Goal: Book appointment/travel/reservation

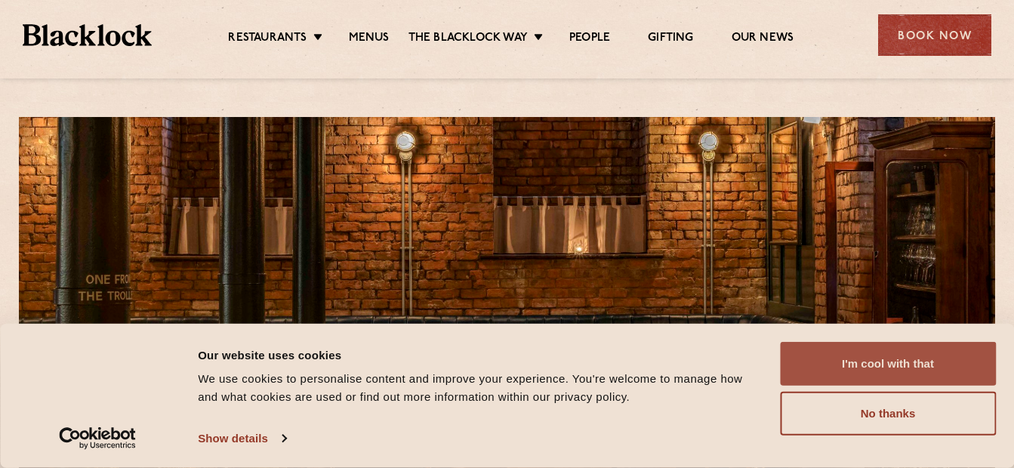
click at [817, 357] on button "I'm cool with that" at bounding box center [888, 364] width 216 height 44
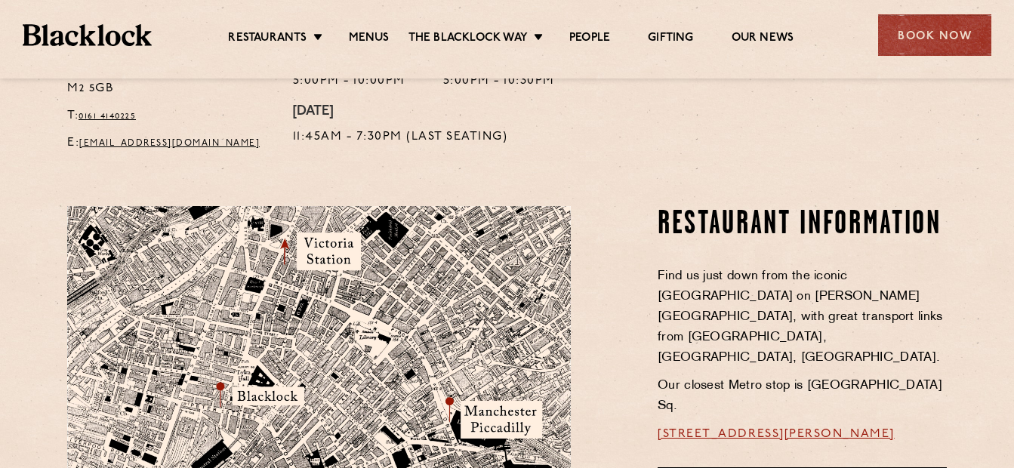
scroll to position [752, 0]
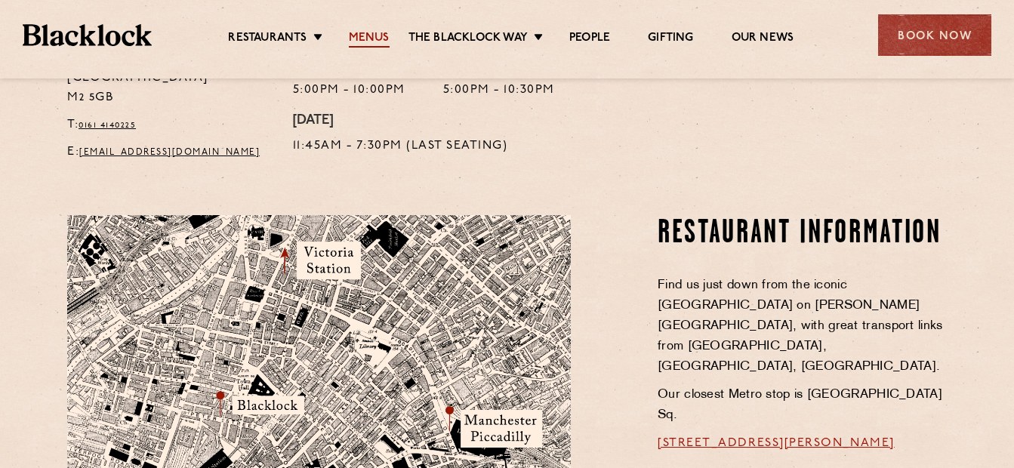
click at [362, 39] on link "Menus" at bounding box center [369, 39] width 41 height 17
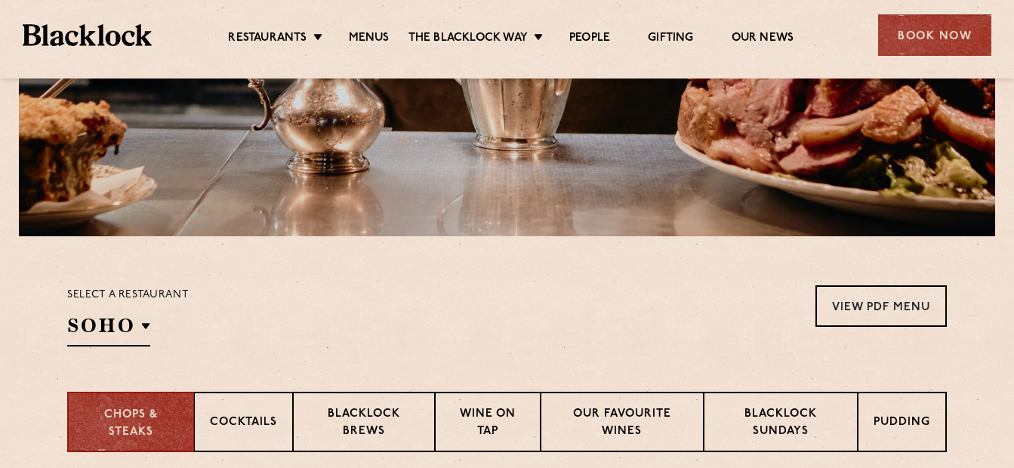
scroll to position [302, 0]
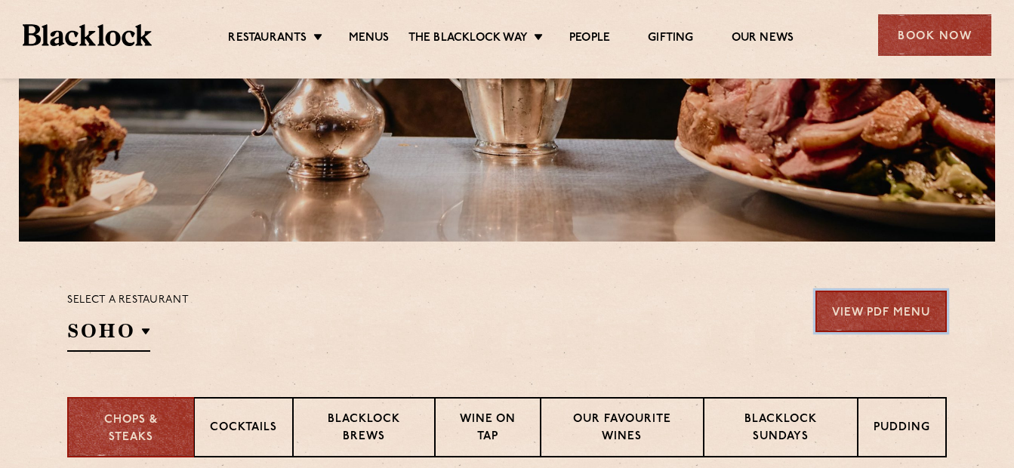
click at [915, 294] on link "View PDF Menu" at bounding box center [881, 312] width 131 height 42
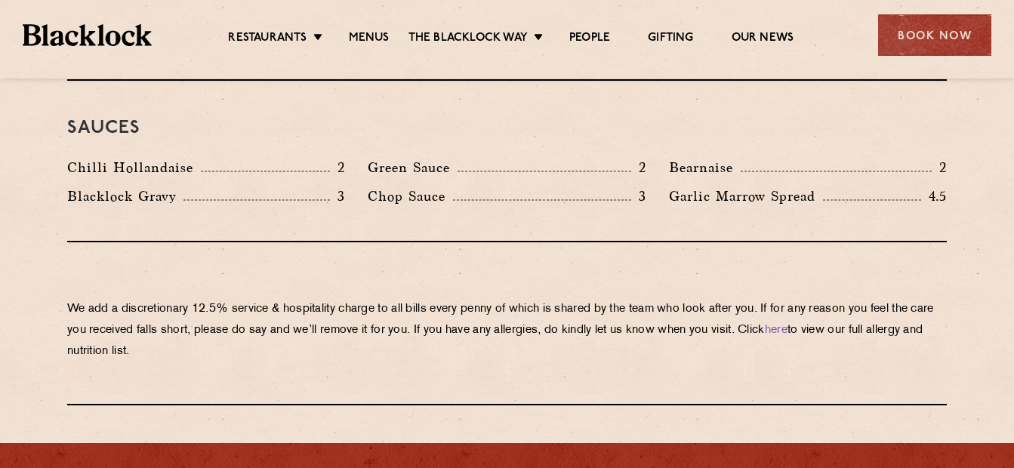
scroll to position [2504, 0]
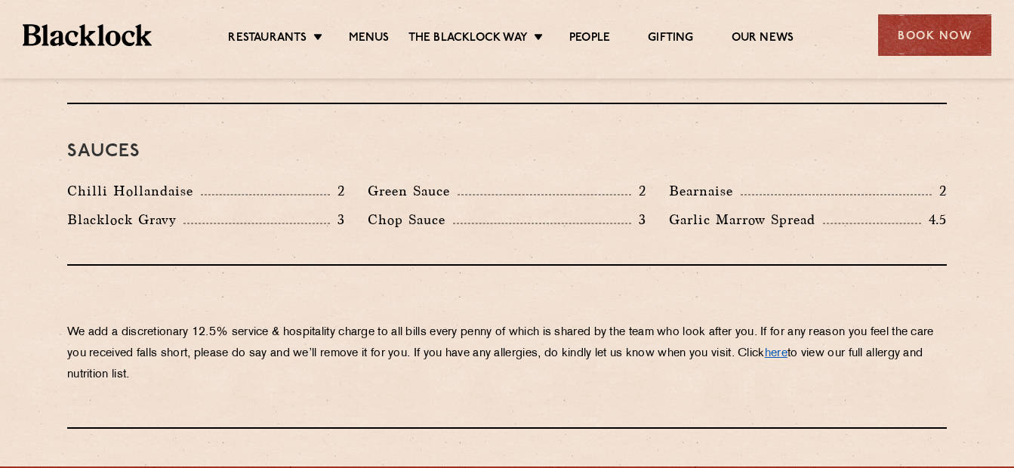
click at [788, 348] on link "here" at bounding box center [776, 353] width 23 height 11
click at [949, 42] on div "Book Now" at bounding box center [934, 35] width 113 height 42
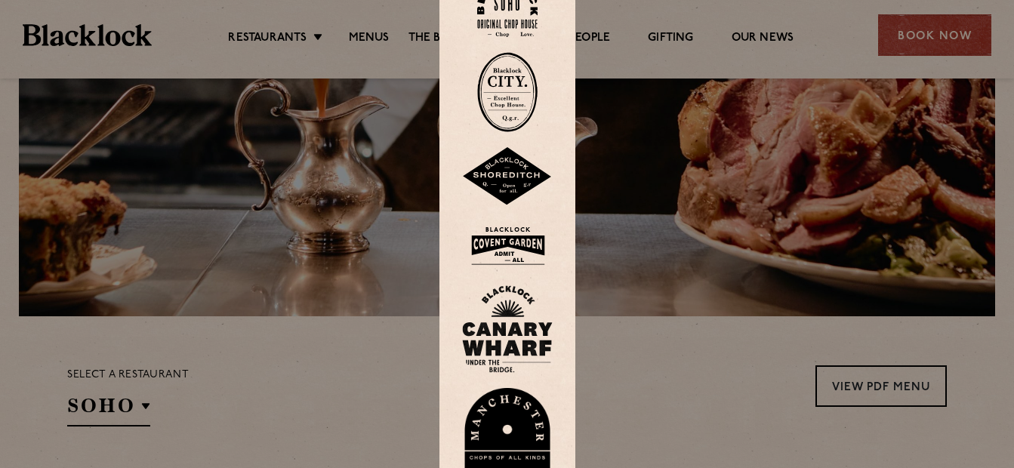
scroll to position [0, 0]
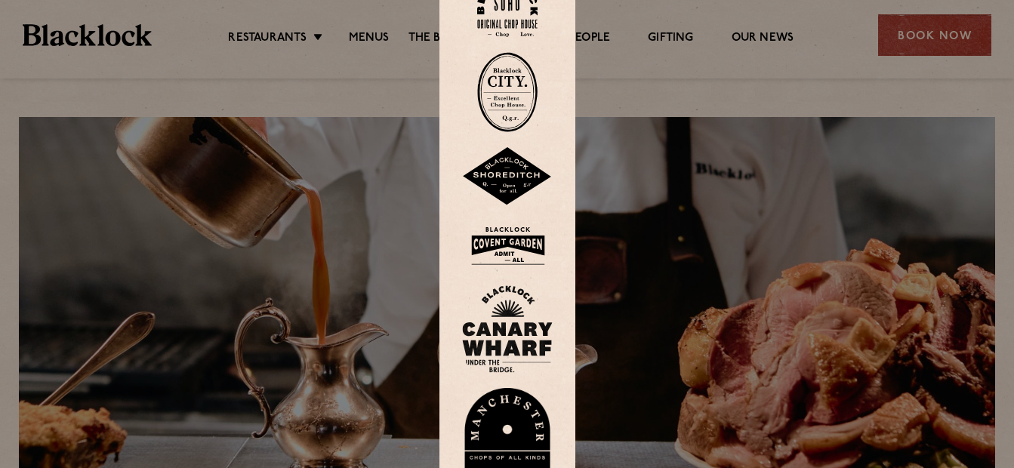
click at [521, 413] on img at bounding box center [507, 440] width 91 height 104
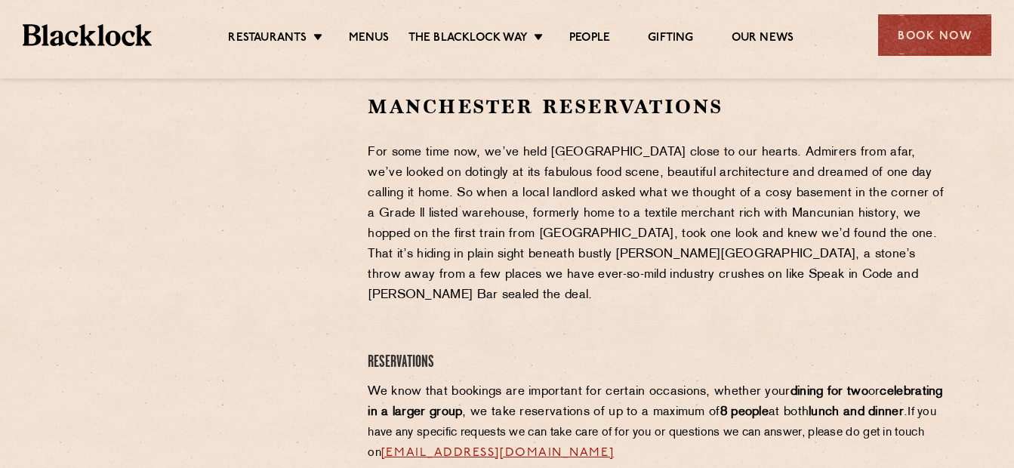
scroll to position [492, 0]
